Goal: Download file/media

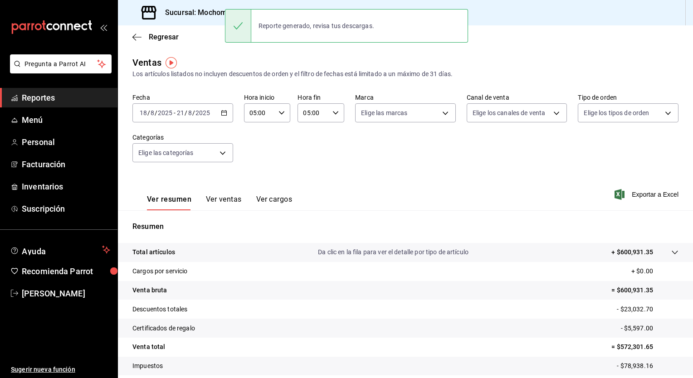
drag, startPoint x: 0, startPoint y: 0, endPoint x: 305, endPoint y: 168, distance: 348.3
click at [305, 168] on div "Fecha [DATE] [DATE] - [DATE] [DATE] Hora inicio 05:00 Hora inicio Hora fin 05:0…" at bounding box center [405, 133] width 546 height 80
click at [223, 114] on icon "button" at bounding box center [224, 113] width 6 height 6
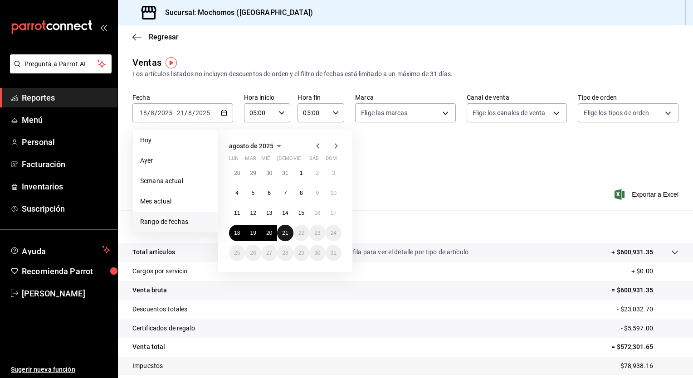
click at [286, 233] on abbr "21" at bounding box center [285, 233] width 6 height 6
click at [235, 233] on abbr "18" at bounding box center [237, 233] width 6 height 6
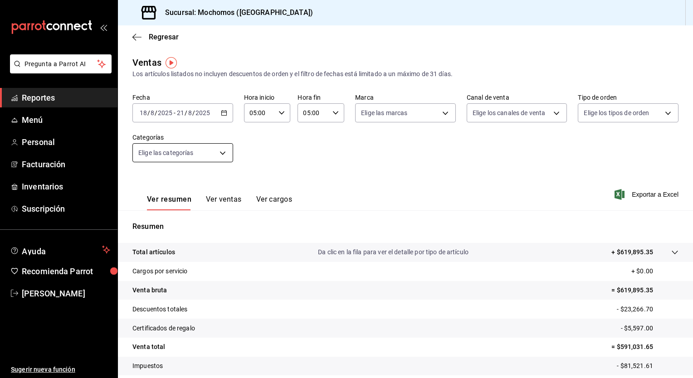
click at [219, 155] on body "Pregunta a Parrot AI Reportes Menú Personal Facturación Inventarios Suscripción…" at bounding box center [346, 189] width 693 height 378
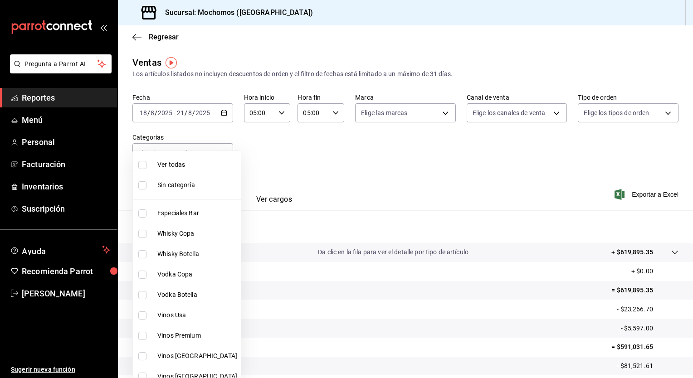
click at [209, 171] on li "Ver todas" at bounding box center [187, 165] width 108 height 20
type input "3341872a-5347-4118-8f87-61381635e763,4fab835b-5ce3-44d6-a3b1-a21d3d8a3381,4ccb8…"
checkbox input "true"
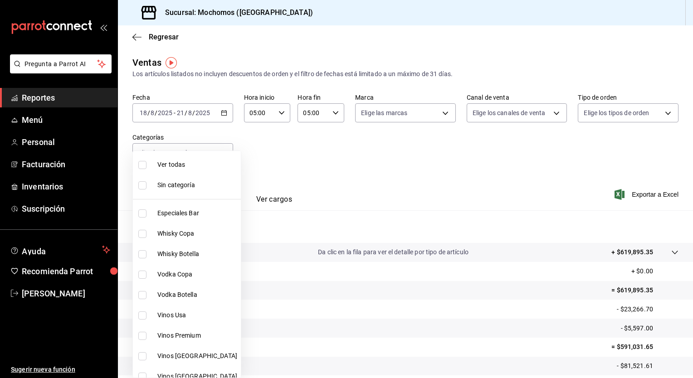
checkbox input "true"
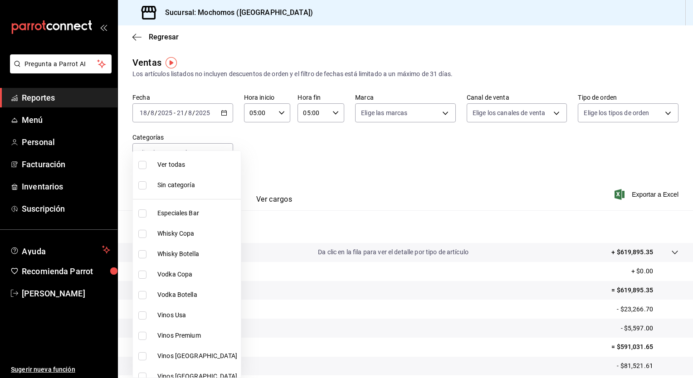
checkbox input "true"
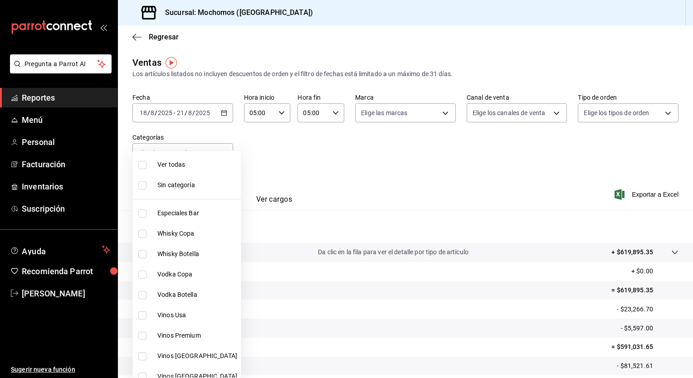
checkbox input "true"
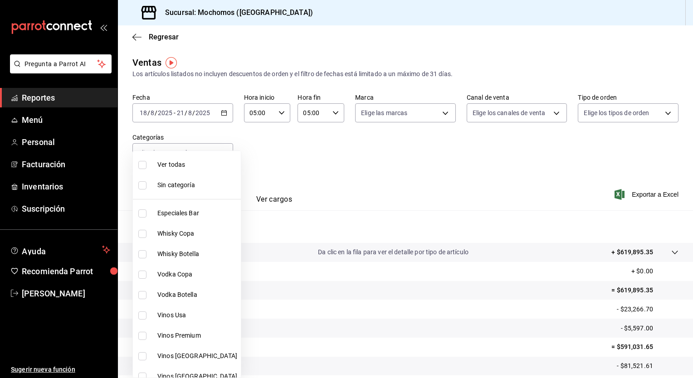
checkbox input "true"
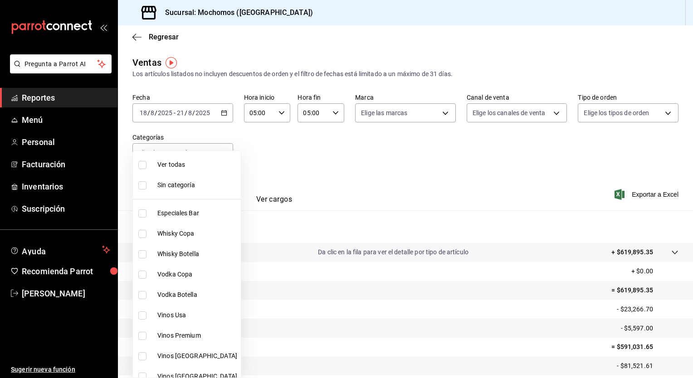
checkbox input "true"
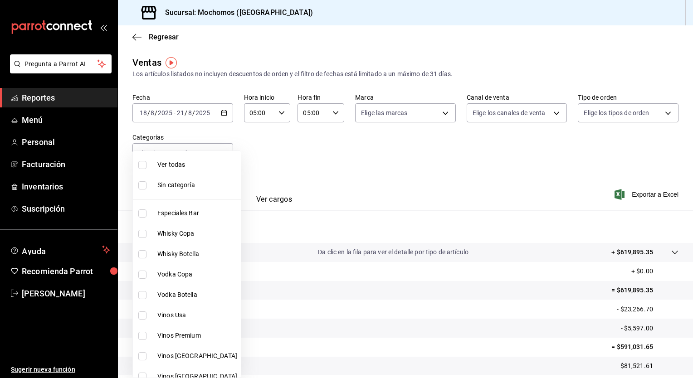
checkbox input "true"
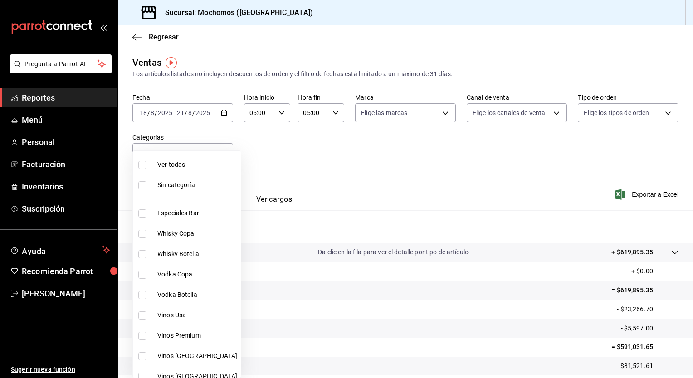
checkbox input "true"
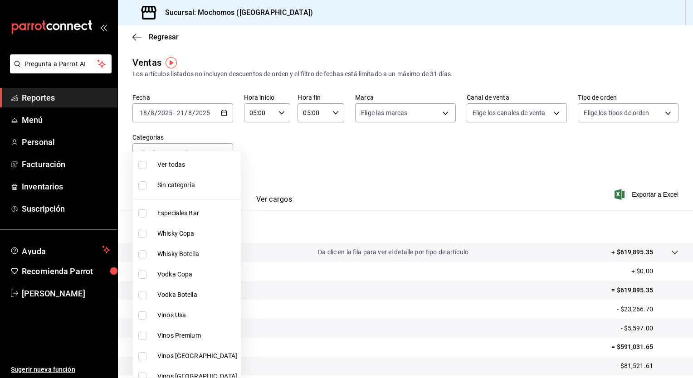
checkbox input "true"
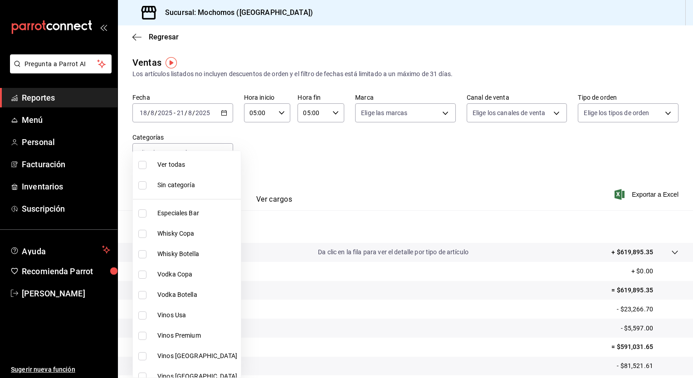
checkbox input "true"
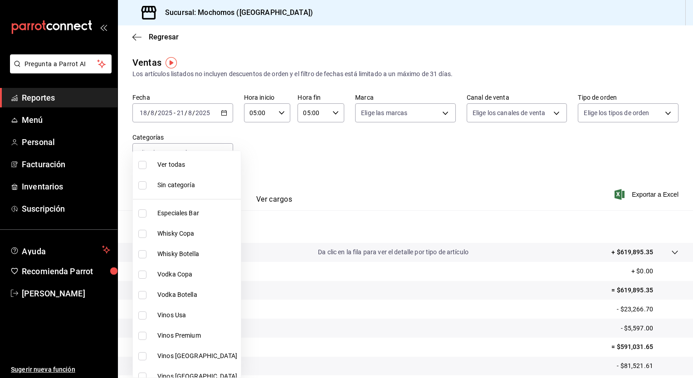
checkbox input "true"
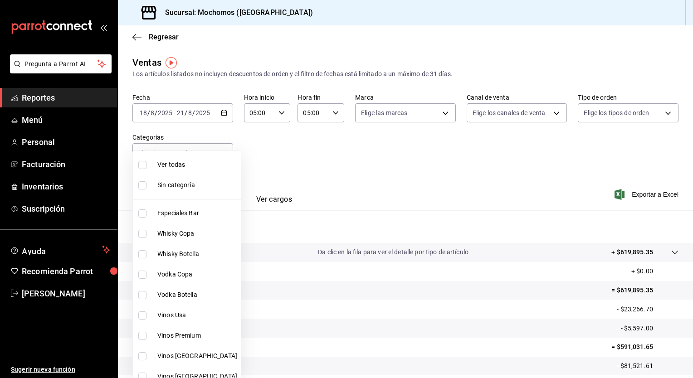
checkbox input "true"
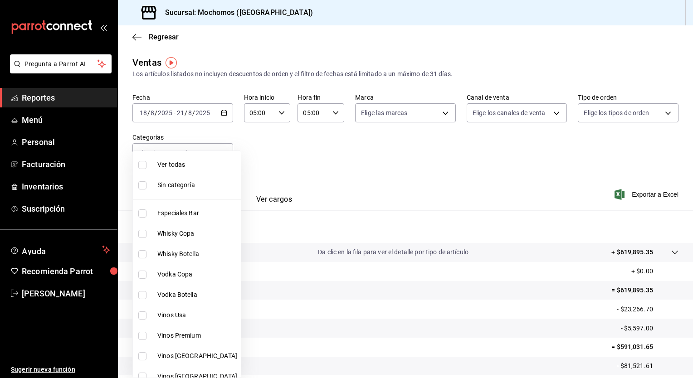
checkbox input "true"
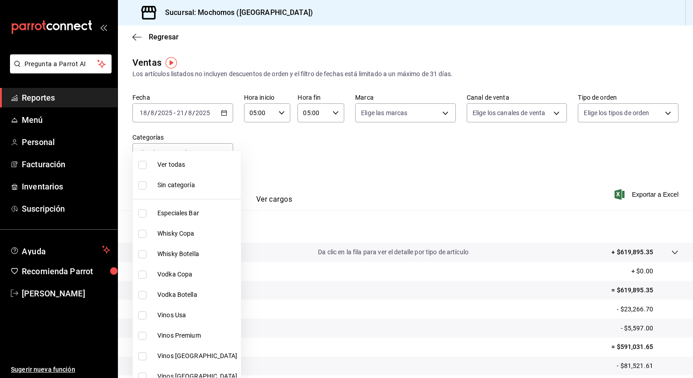
checkbox input "true"
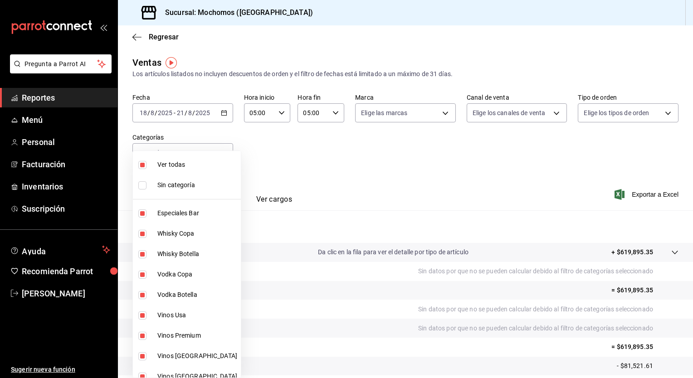
click at [374, 178] on div at bounding box center [346, 189] width 693 height 378
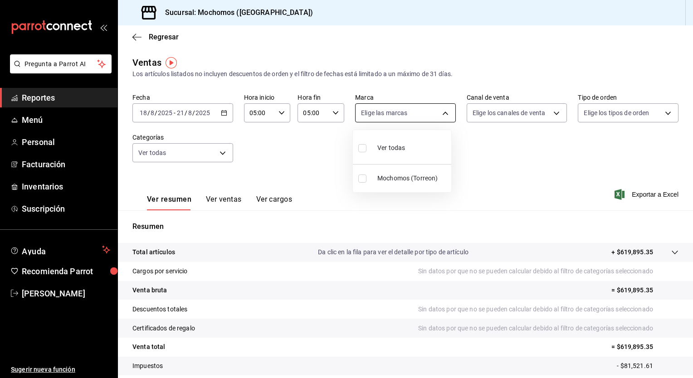
click at [412, 111] on body "Pregunta a Parrot AI Reportes Menú Personal Facturación Inventarios Suscripción…" at bounding box center [346, 189] width 693 height 378
click at [407, 147] on li "Ver todas" at bounding box center [402, 147] width 98 height 27
type input "c8544d00-0077-49dd-9e07-f6fffff65e49"
checkbox input "true"
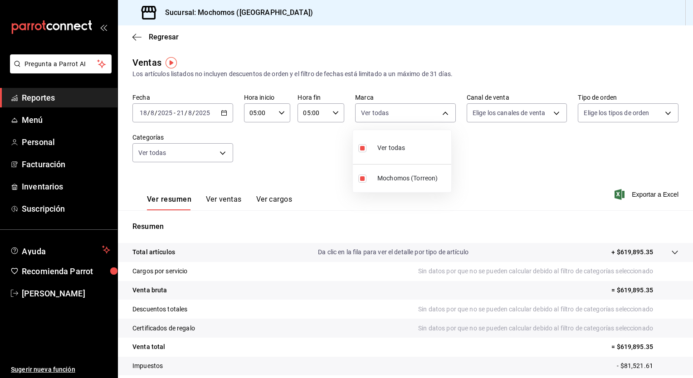
click at [495, 113] on div at bounding box center [346, 189] width 693 height 378
click at [495, 113] on body "Pregunta a Parrot AI Reportes Menú Personal Facturación Inventarios Suscripción…" at bounding box center [346, 189] width 693 height 378
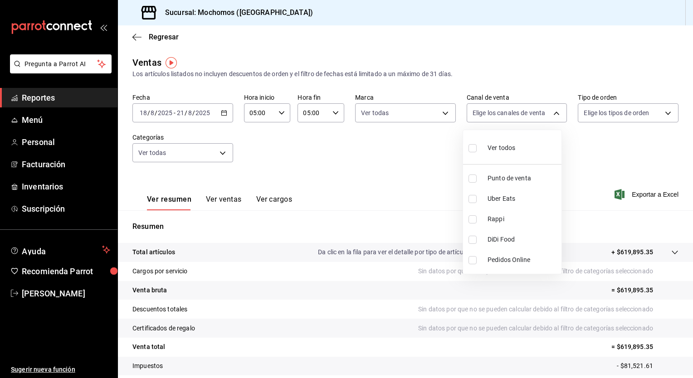
click at [493, 141] on div "Ver todos" at bounding box center [491, 146] width 47 height 19
type input "PARROT,UBER_EATS,RAPPI,DIDI_FOOD,ONLINE"
checkbox input "true"
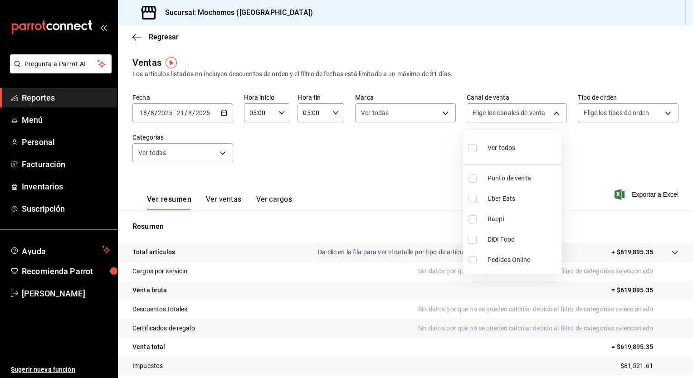
checkbox input "true"
click at [585, 108] on div at bounding box center [346, 189] width 693 height 378
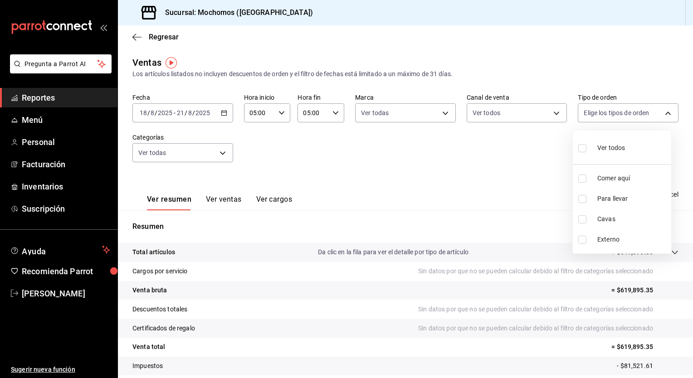
click at [585, 108] on body "Pregunta a Parrot AI Reportes Menú Personal Facturación Inventarios Suscripción…" at bounding box center [346, 189] width 693 height 378
click at [591, 146] on div "Ver todos" at bounding box center [601, 146] width 47 height 19
type input "98c27cb7-4c58-4a9f-b691-5d7e954b9197,21a64d44-f9f2-4bf2-a1e6-486e07a13b50,71bb9…"
checkbox input "true"
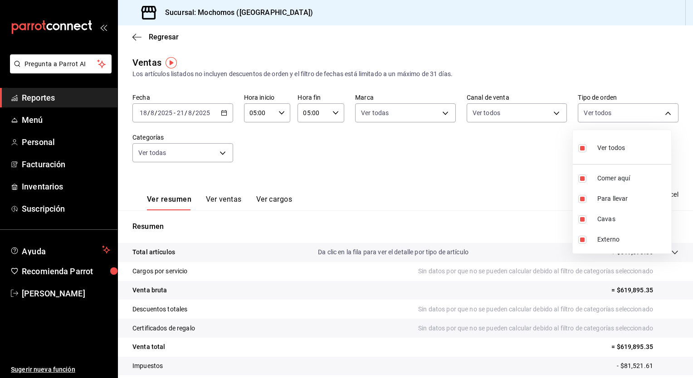
checkbox input "true"
click at [459, 159] on div at bounding box center [346, 189] width 693 height 378
click at [635, 197] on span "Exportar a Excel" at bounding box center [647, 194] width 62 height 11
